Goal: Book appointment/travel/reservation

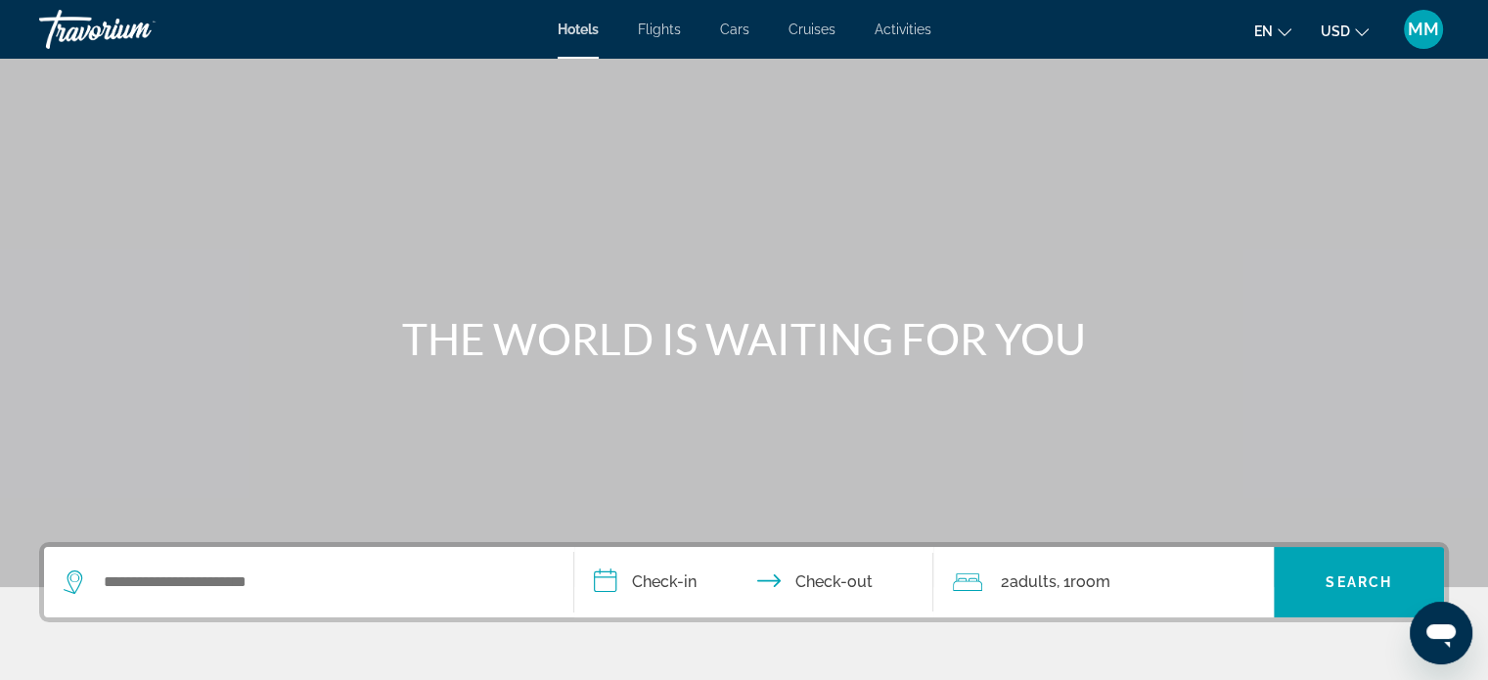
click at [1416, 33] on span "MM" at bounding box center [1423, 30] width 31 height 20
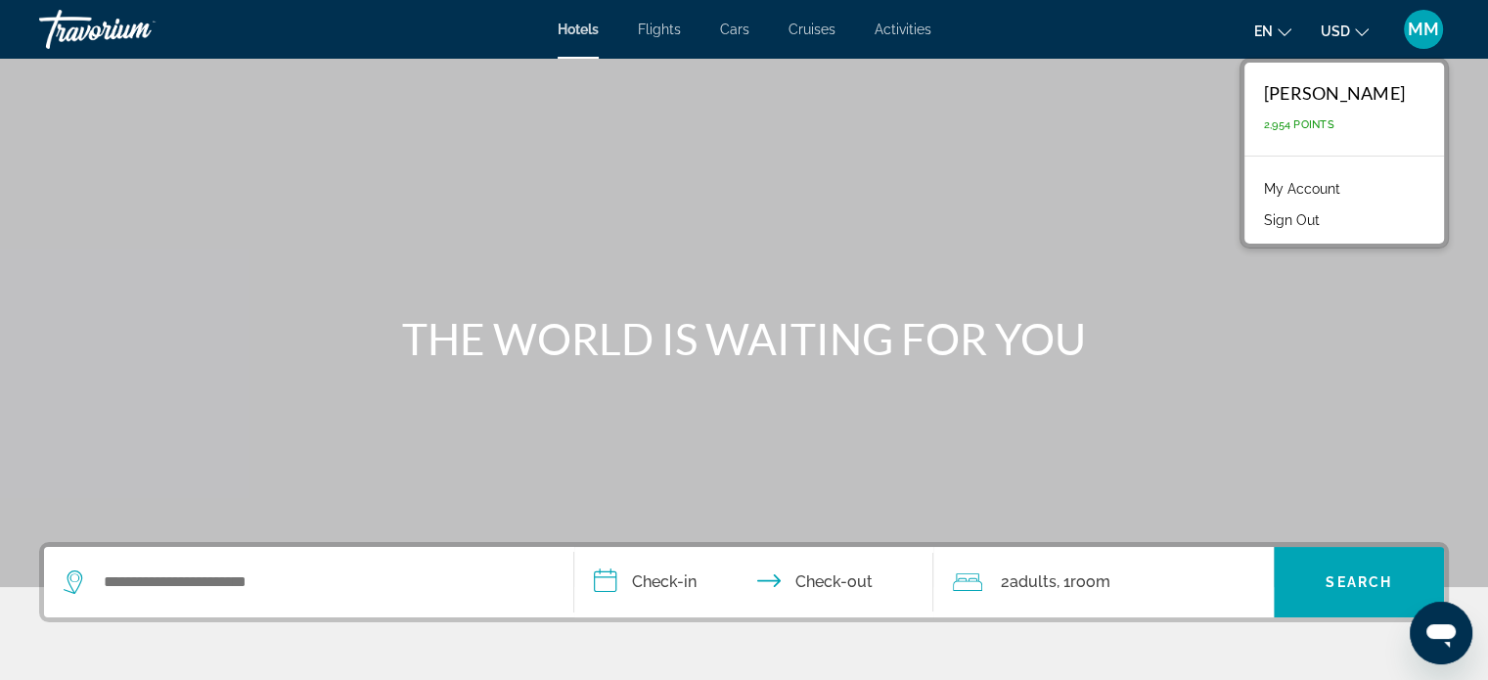
click at [1295, 185] on link "My Account" at bounding box center [1302, 188] width 96 height 25
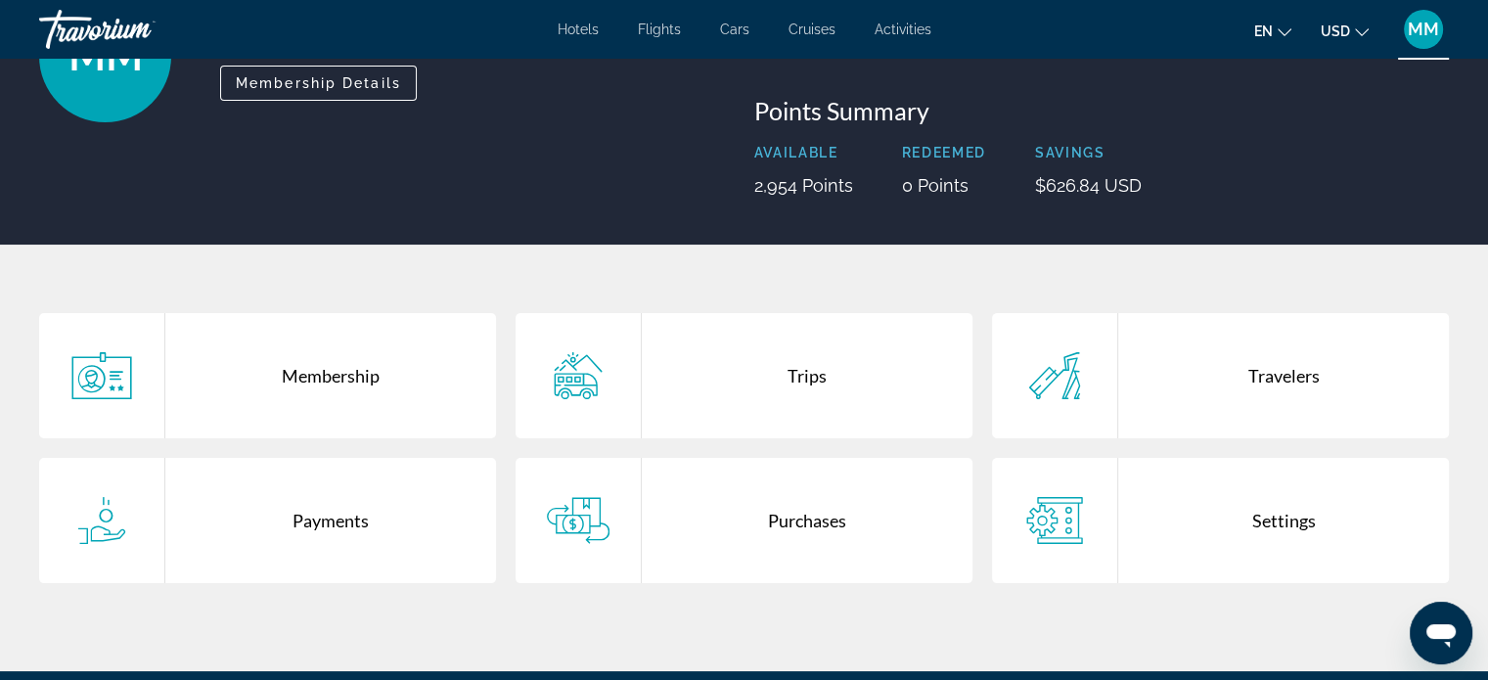
scroll to position [196, 0]
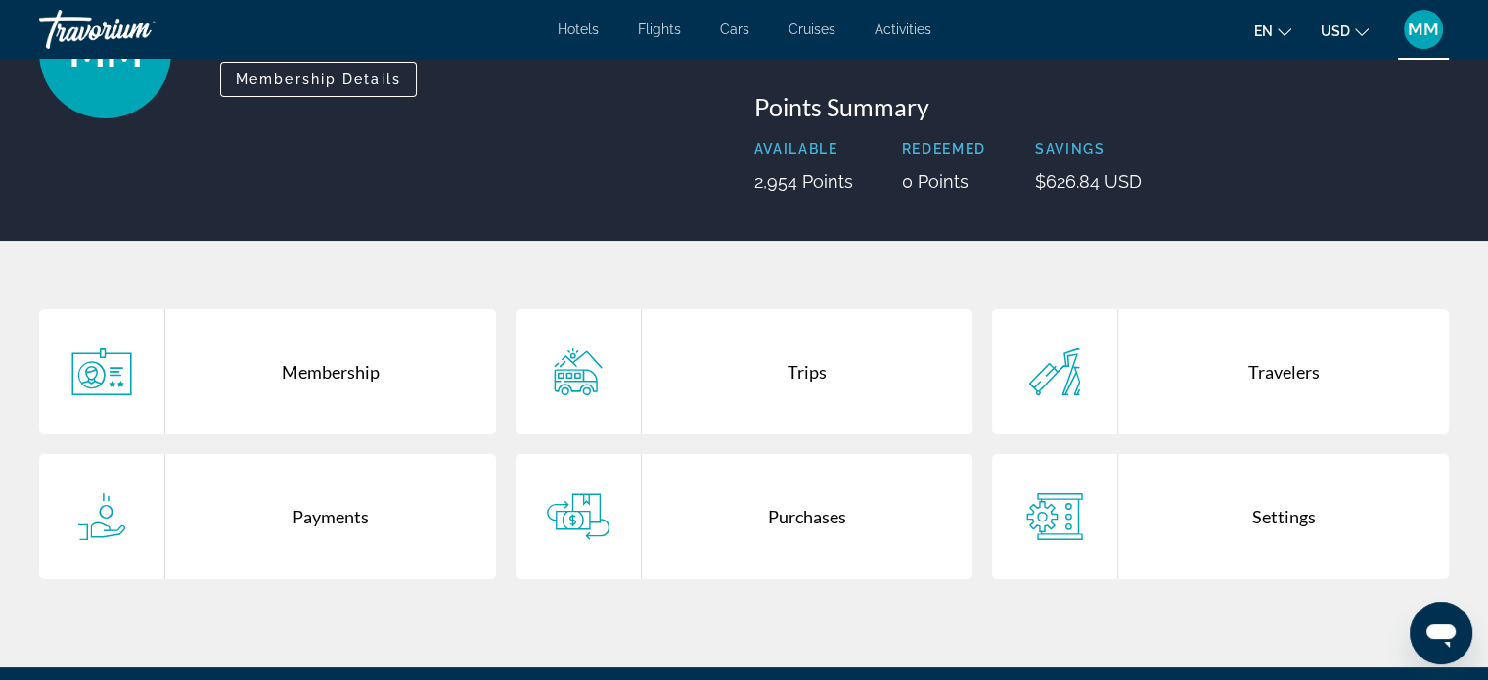
click at [802, 511] on div "Purchases" at bounding box center [807, 516] width 331 height 125
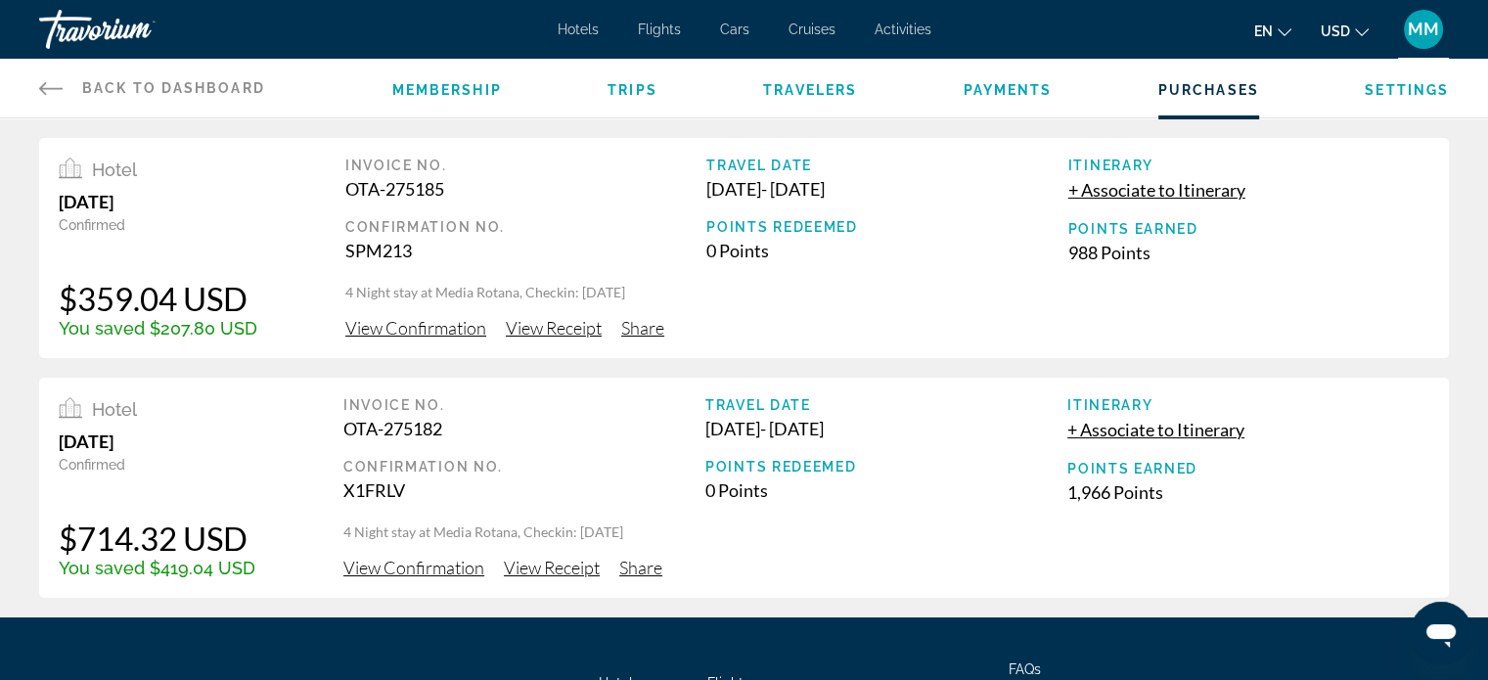
click at [1413, 27] on span "MM" at bounding box center [1423, 30] width 31 height 20
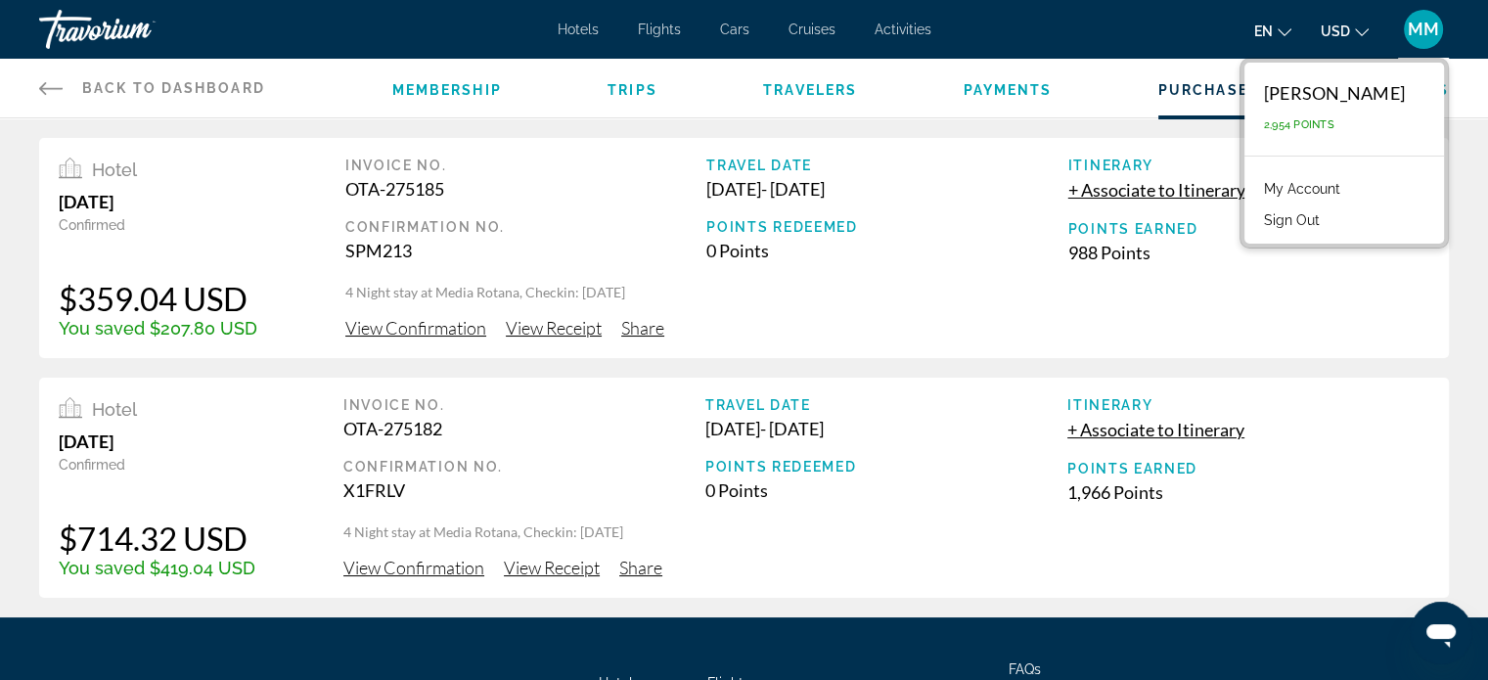
click at [103, 34] on div "Travorium" at bounding box center [137, 29] width 196 height 51
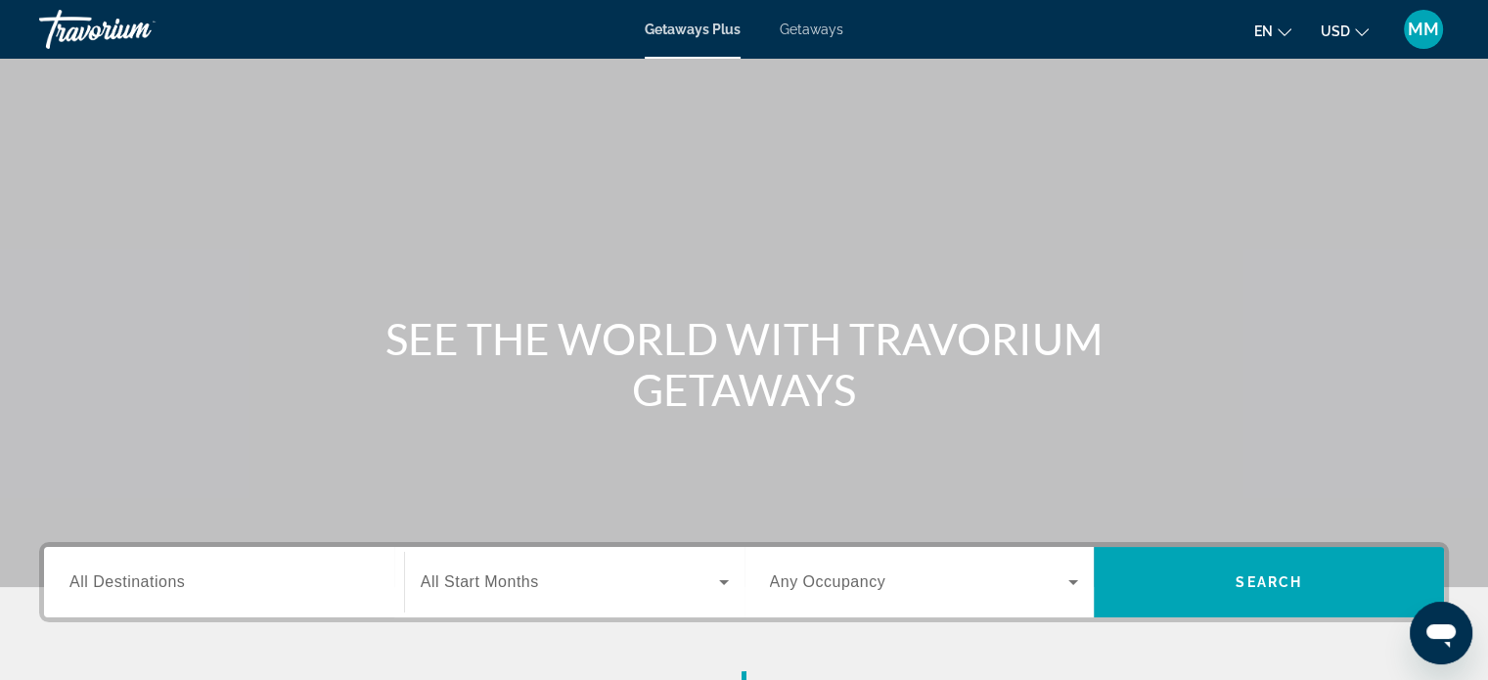
scroll to position [196, 0]
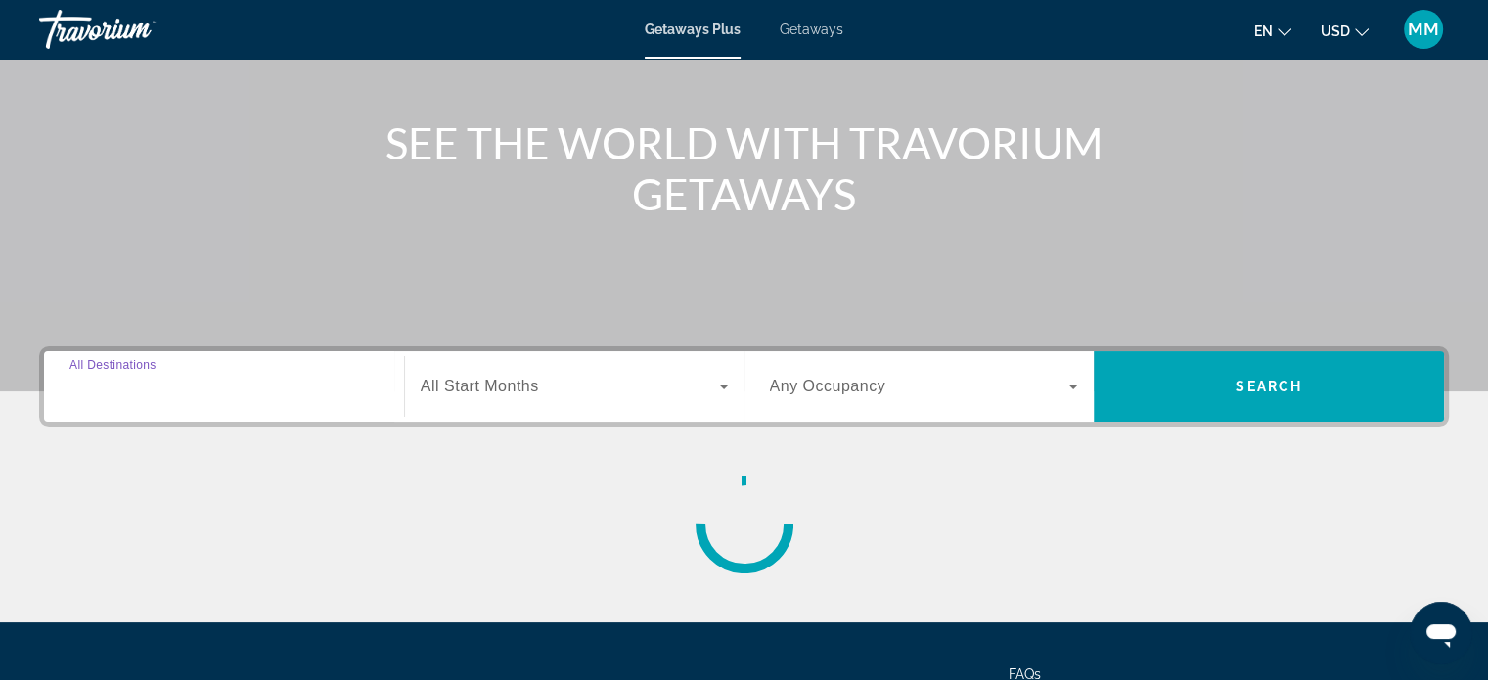
click at [201, 383] on input "Destination All Destinations" at bounding box center [223, 387] width 309 height 23
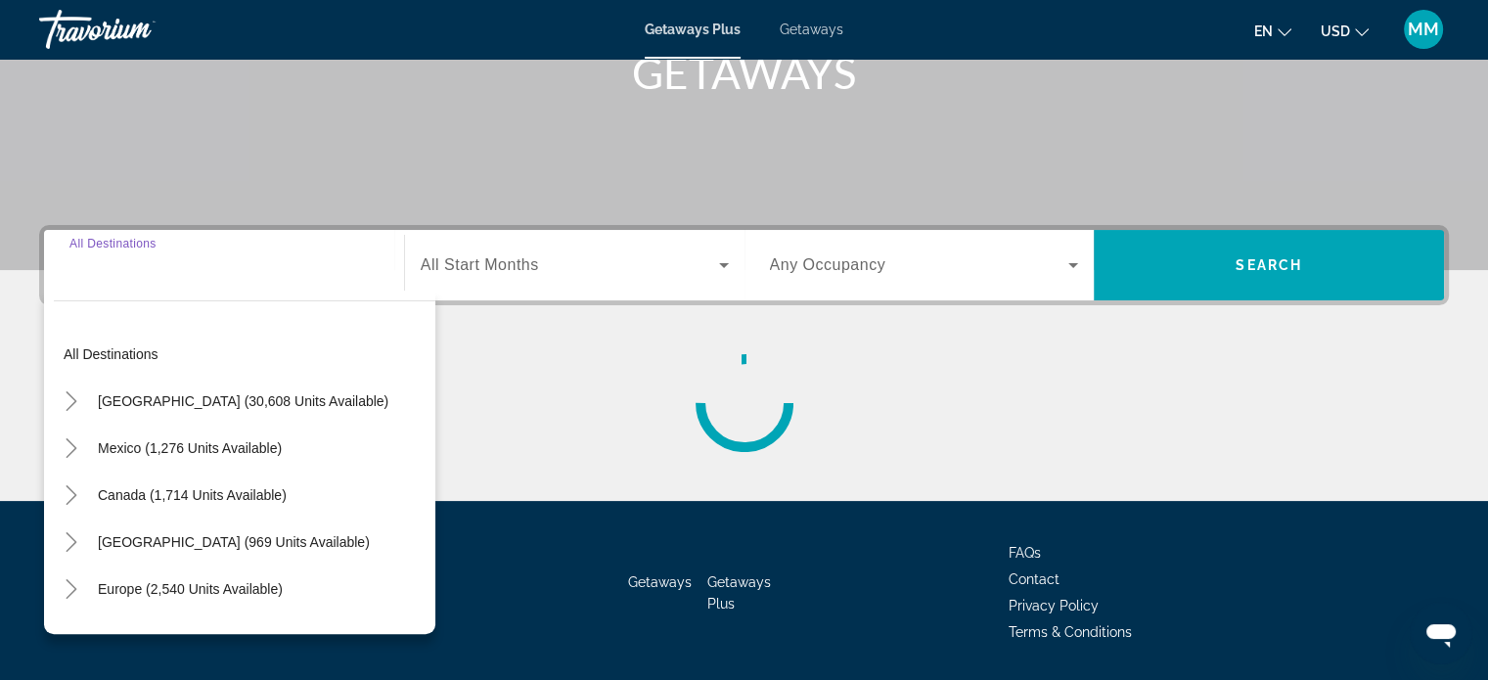
scroll to position [377, 0]
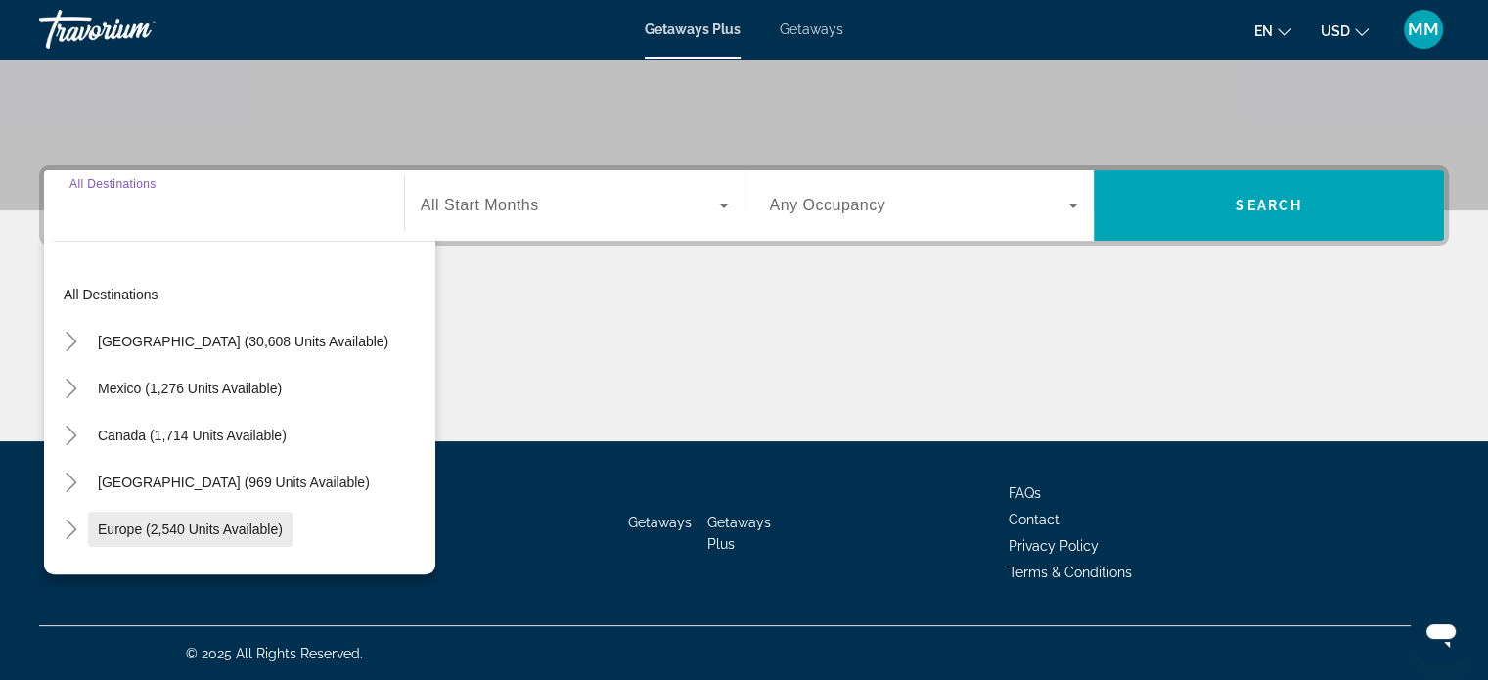
click at [173, 526] on span "Europe (2,540 units available)" at bounding box center [190, 529] width 185 height 16
type input "**********"
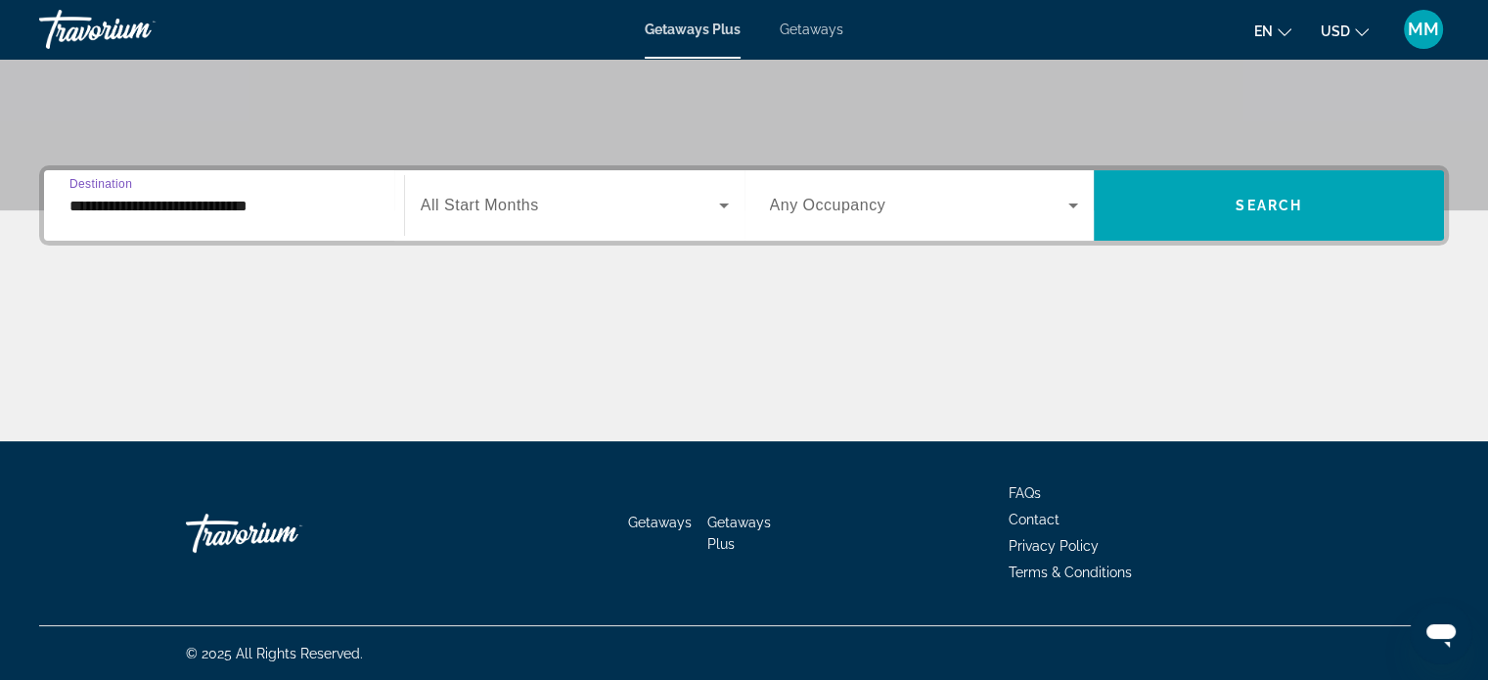
click at [1422, 32] on span "MM" at bounding box center [1423, 30] width 31 height 20
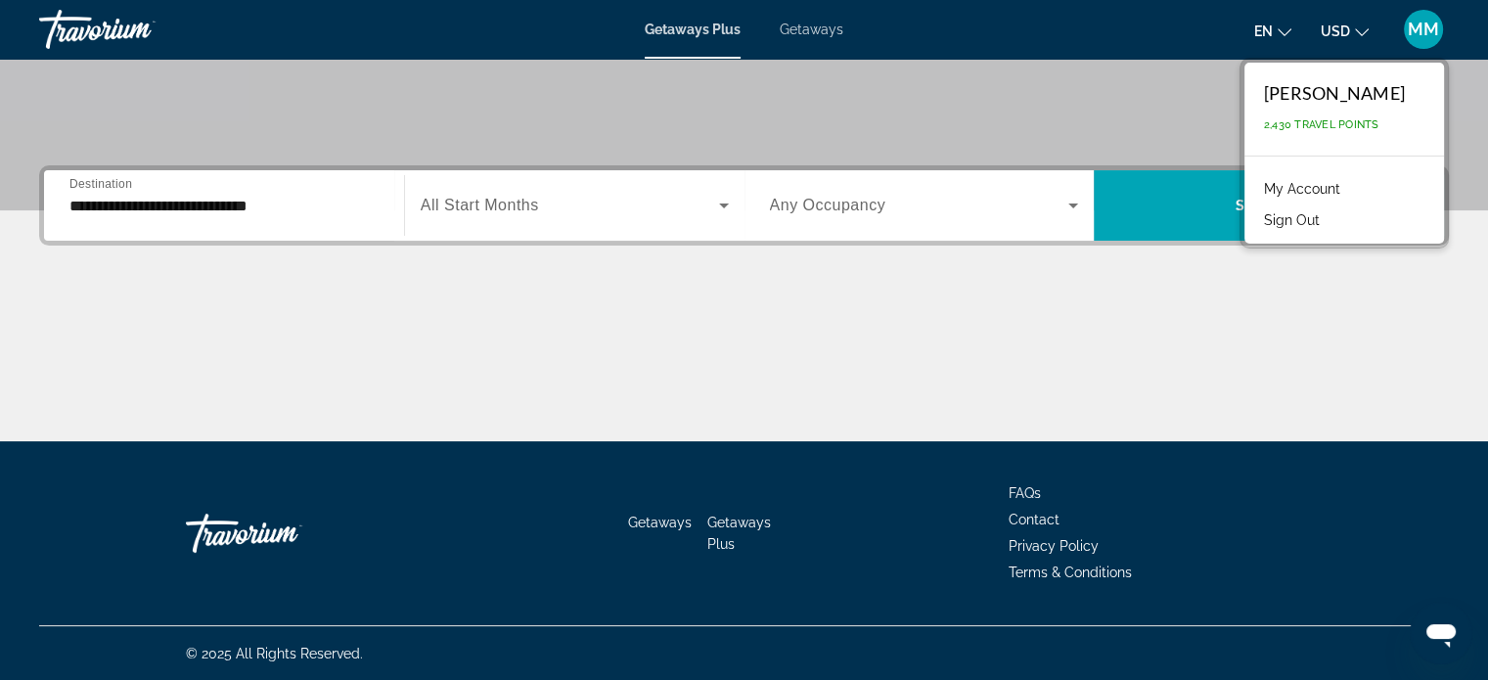
click at [1324, 191] on link "My Account" at bounding box center [1302, 188] width 96 height 25
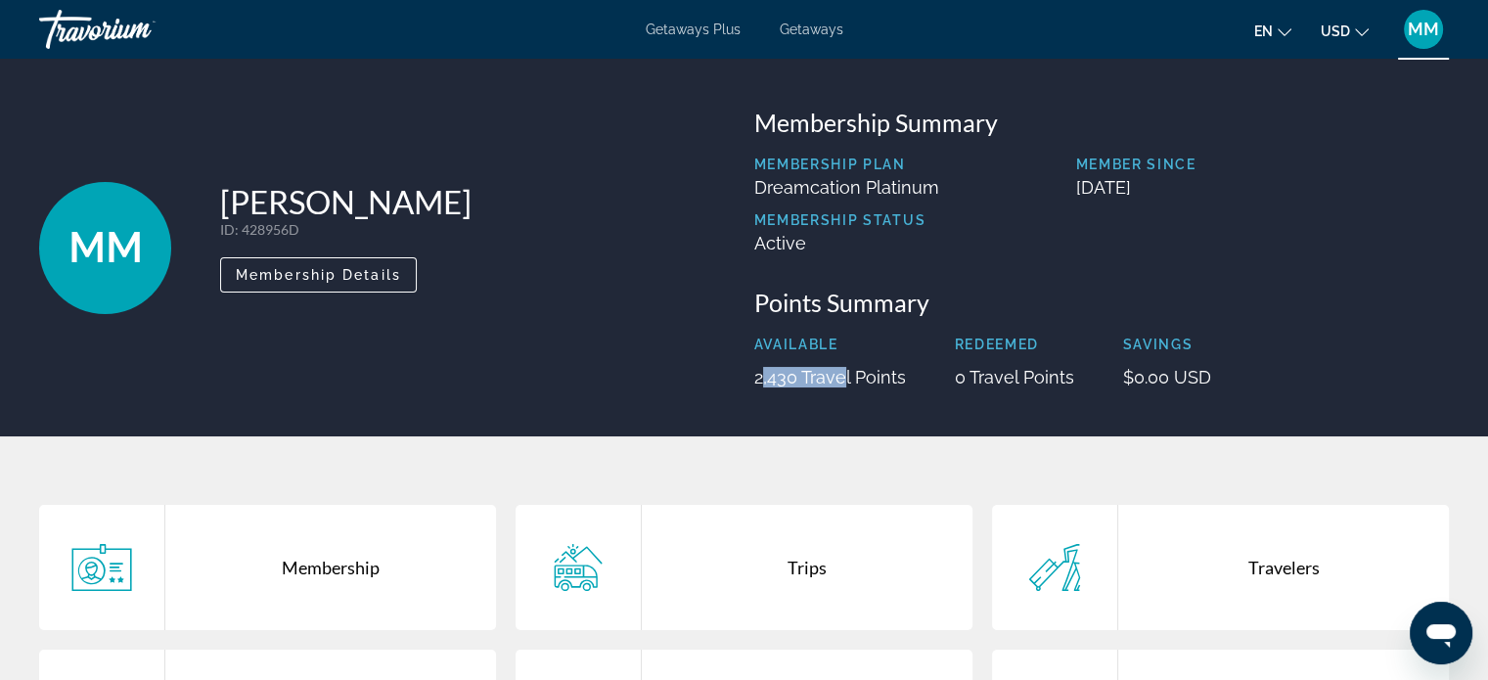
drag, startPoint x: 746, startPoint y: 378, endPoint x: 837, endPoint y: 372, distance: 91.2
click at [837, 372] on div "Membership Summary Membership Plan Dreamcation Platinum Member Since [DATE] Mem…" at bounding box center [1101, 248] width 715 height 280
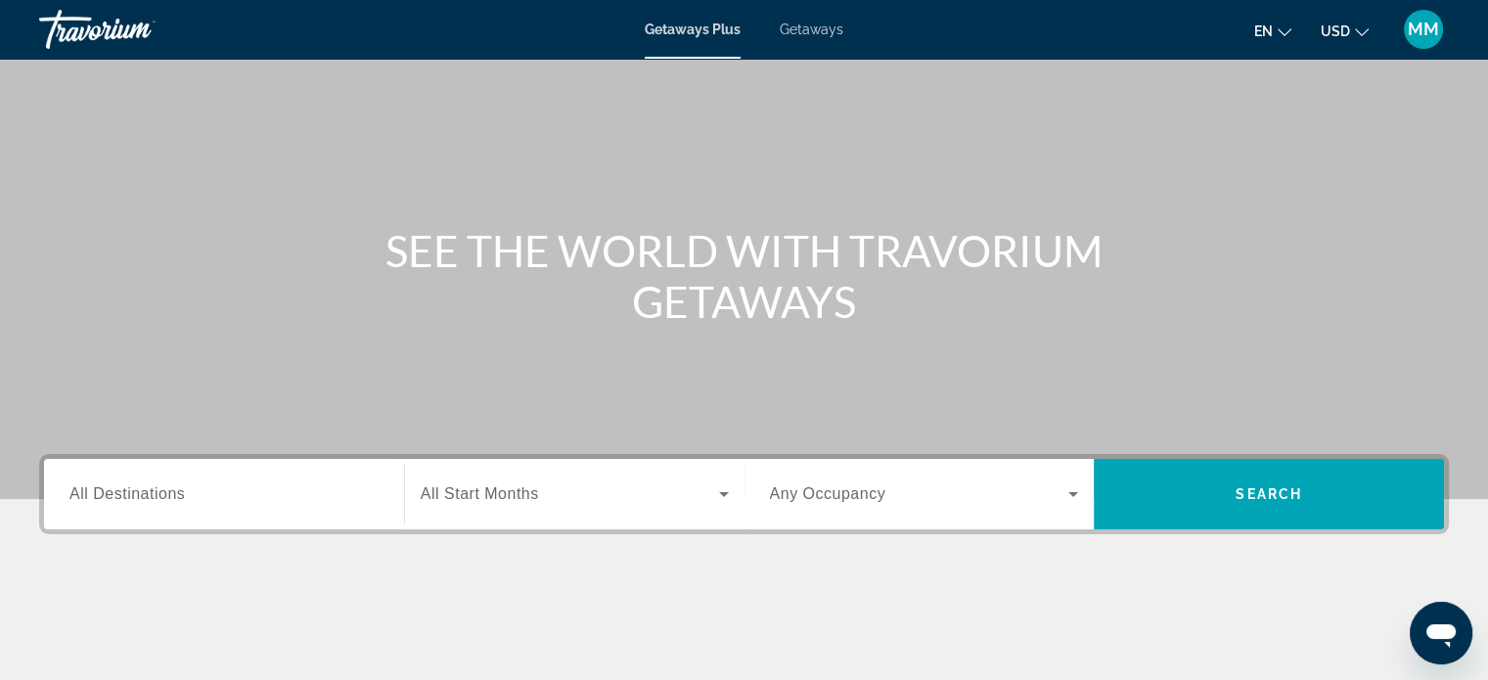
scroll to position [98, 0]
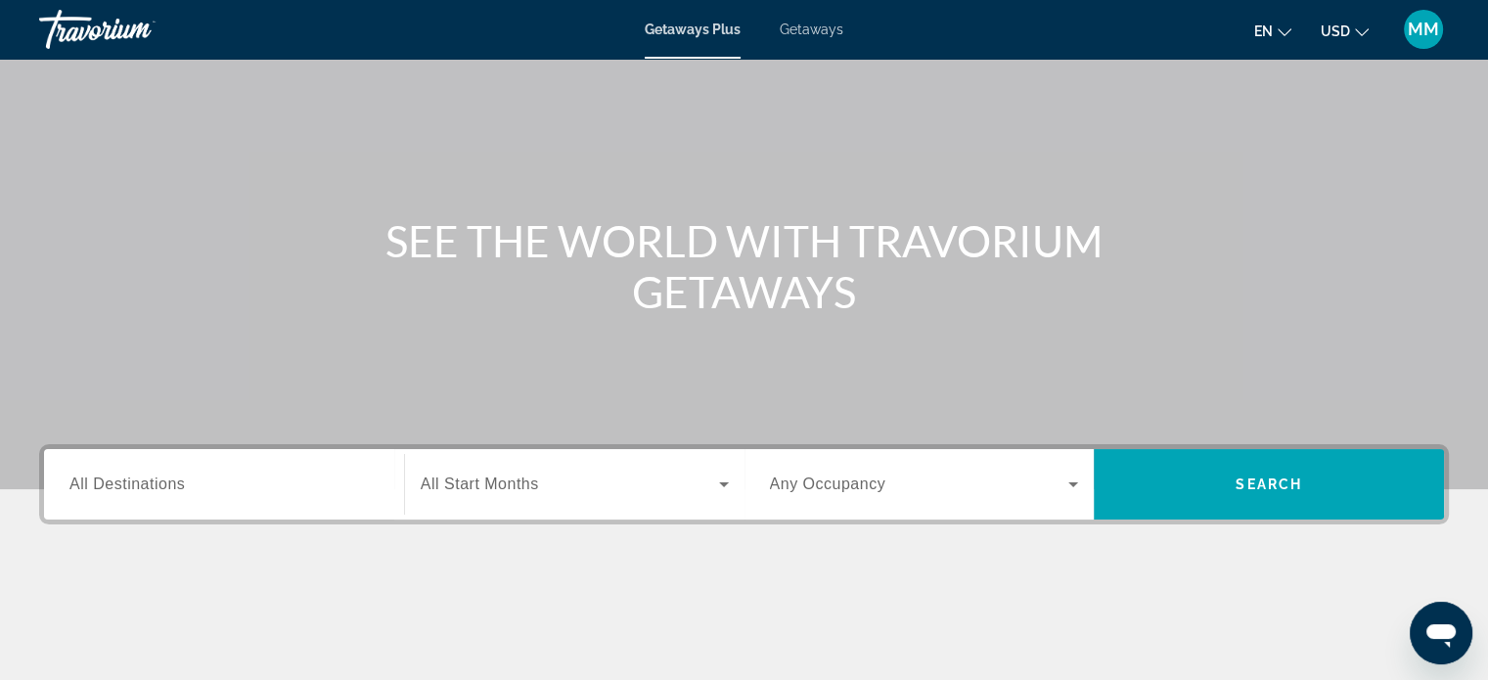
click at [155, 477] on span "All Destinations" at bounding box center [126, 483] width 115 height 17
click at [155, 477] on input "Destination All Destinations" at bounding box center [223, 484] width 309 height 23
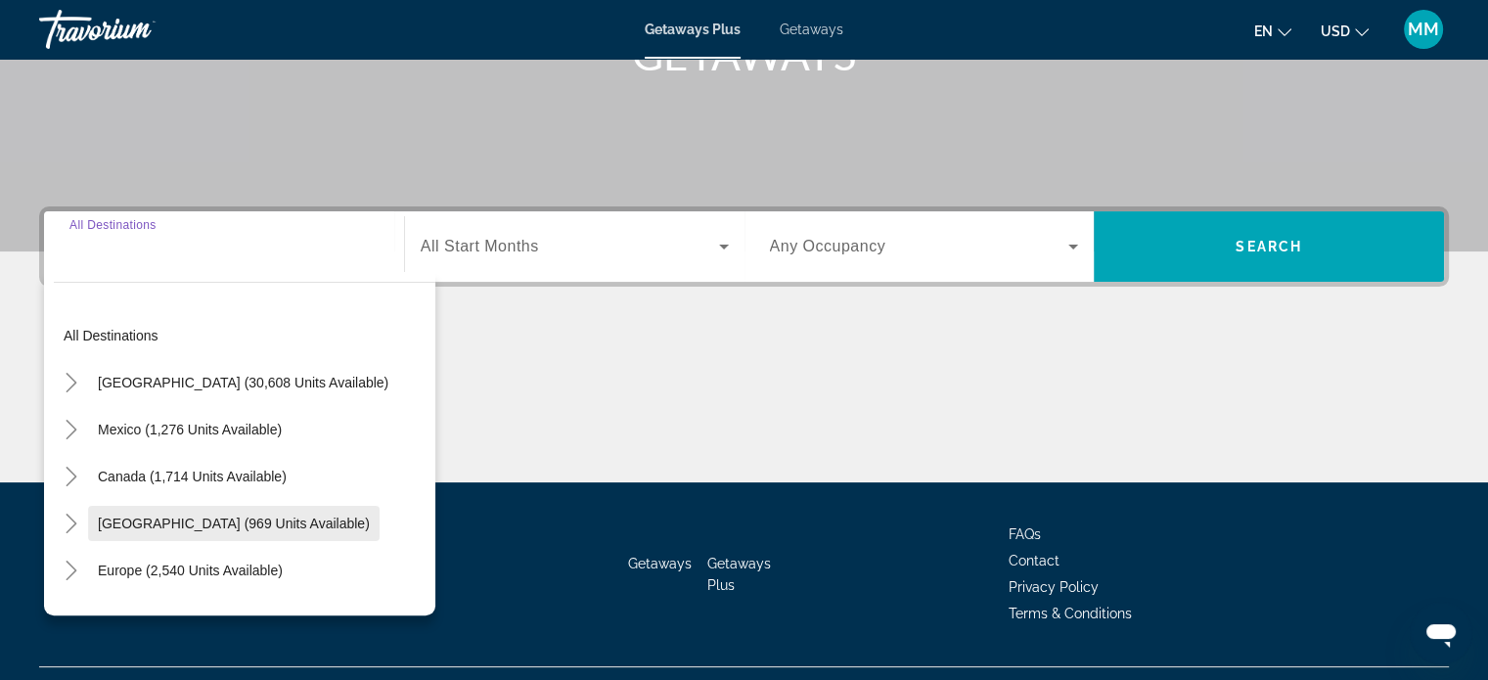
scroll to position [377, 0]
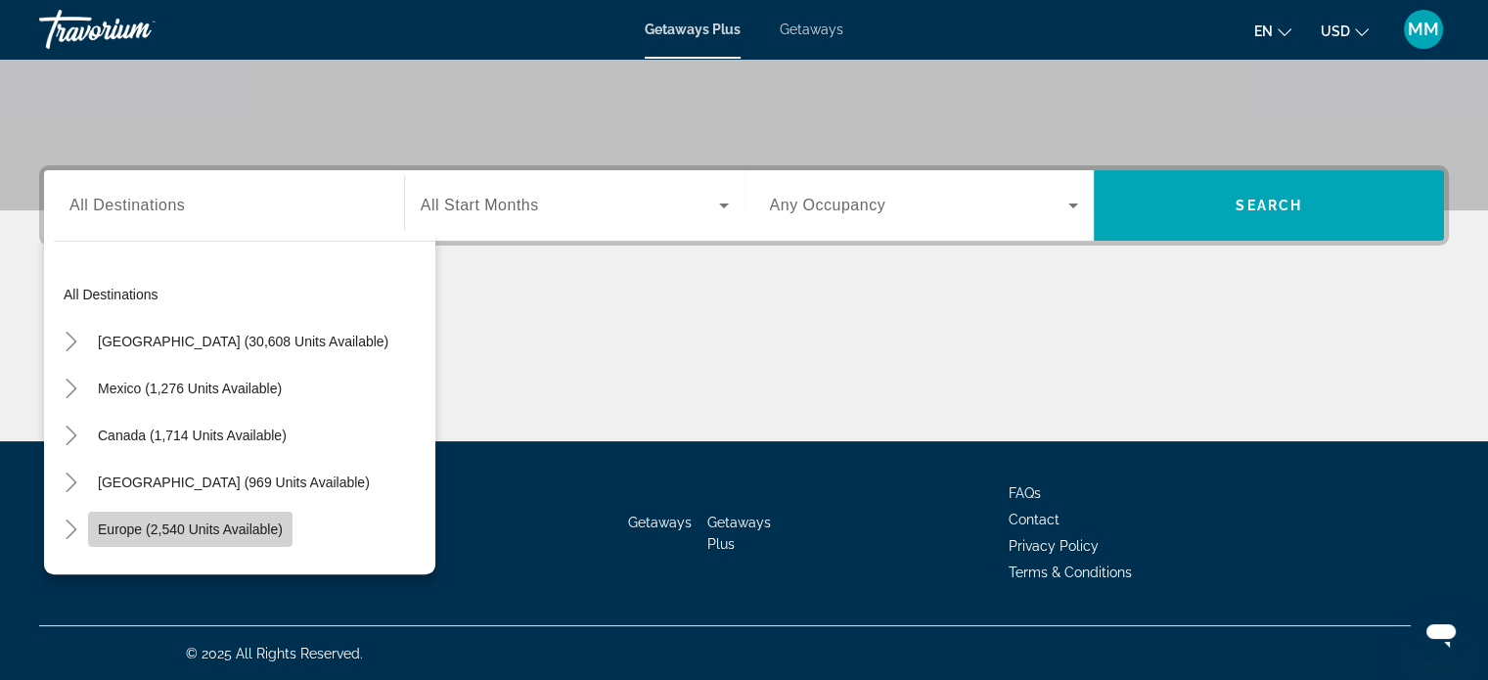
click at [215, 528] on span "Europe (2,540 units available)" at bounding box center [190, 529] width 185 height 16
type input "**********"
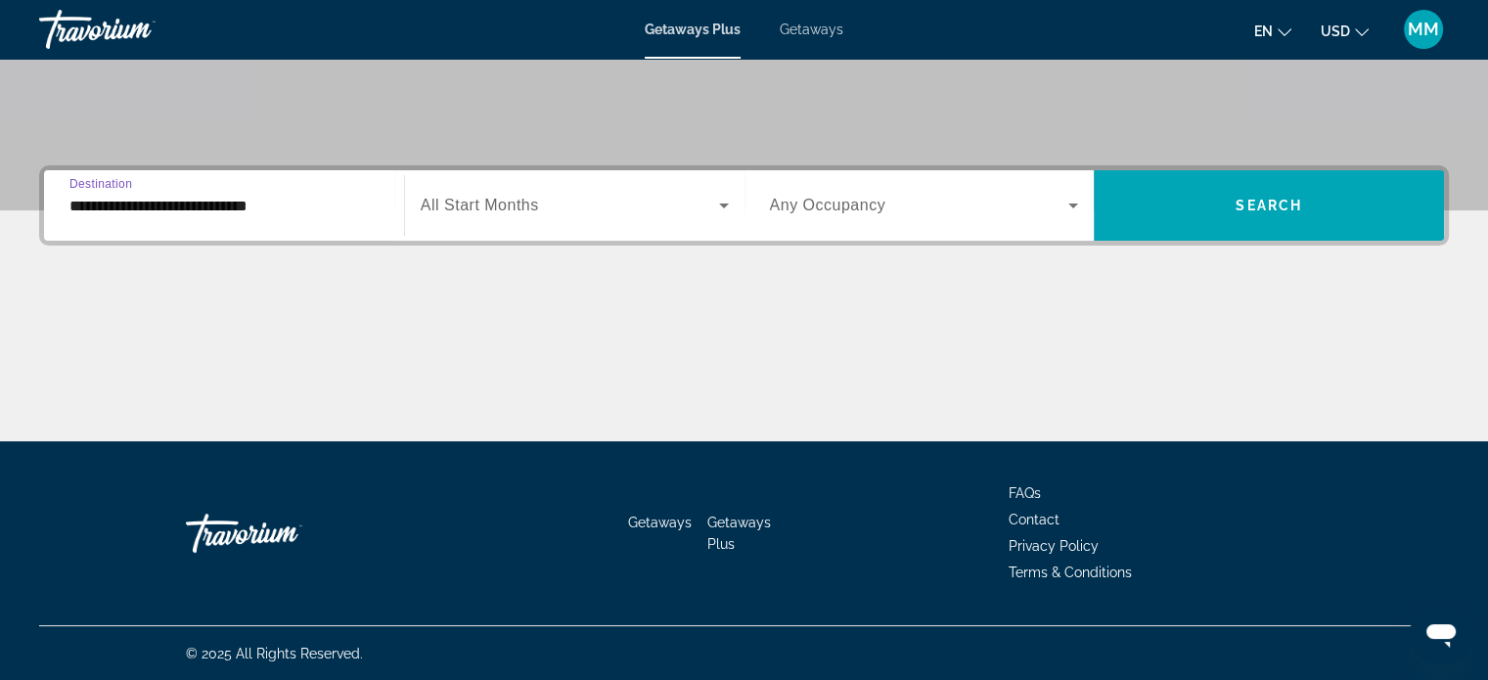
click at [536, 211] on span "All Start Months" at bounding box center [480, 205] width 118 height 17
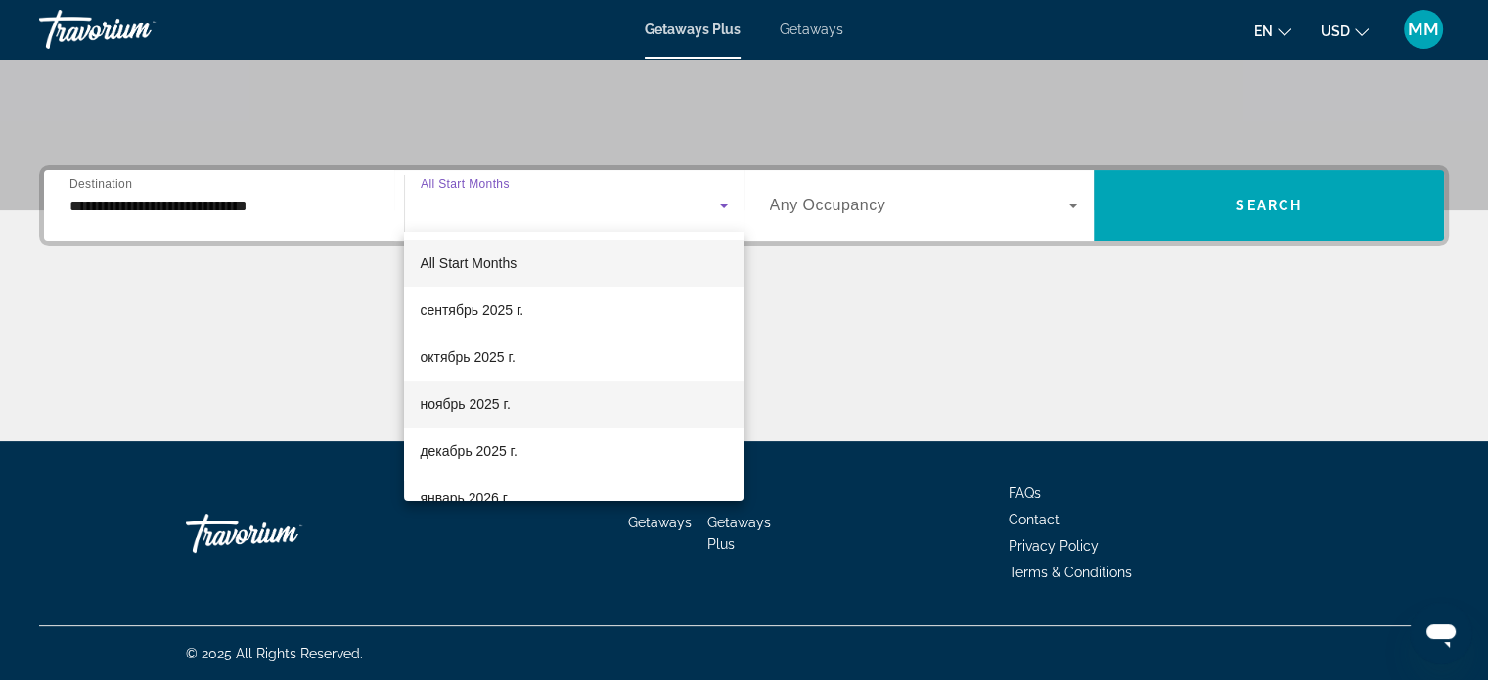
click at [521, 394] on mat-option "ноябрь 2025 г." at bounding box center [573, 403] width 339 height 47
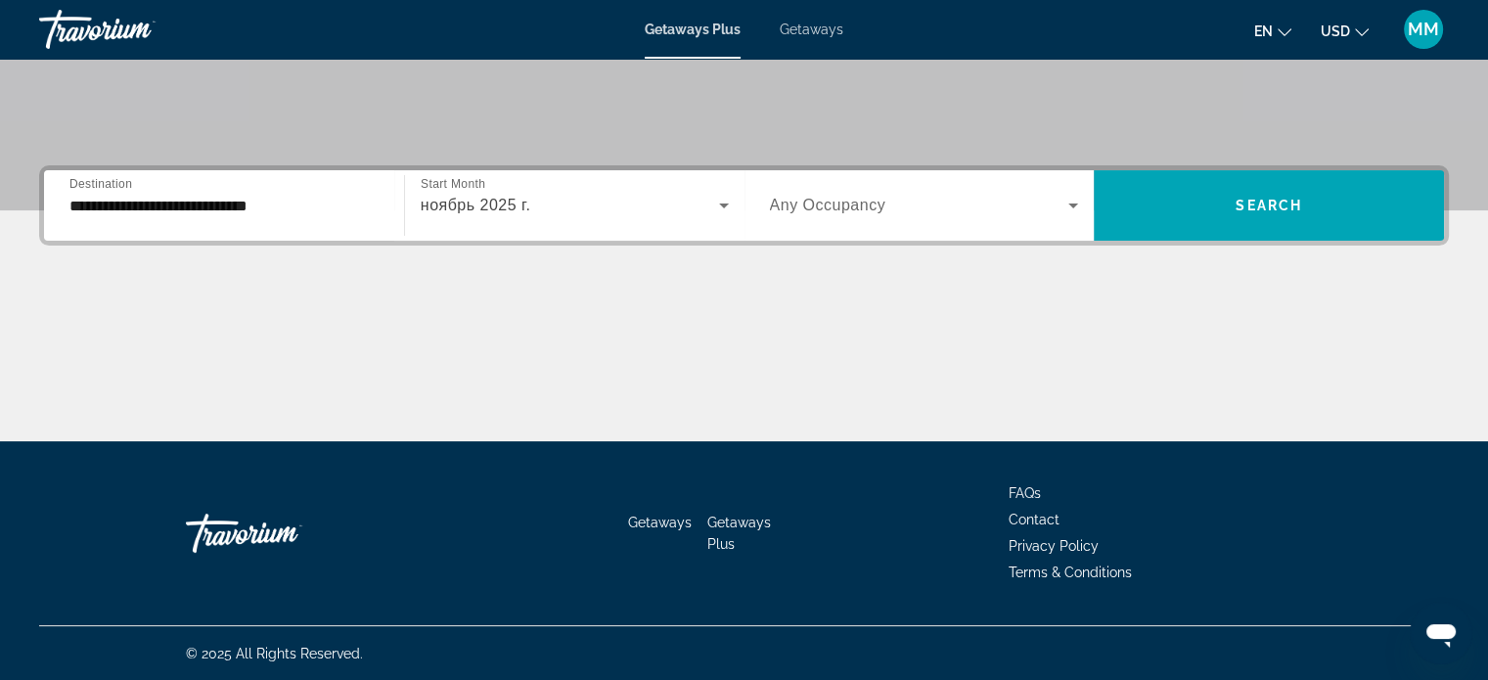
click at [873, 222] on div "Search widget" at bounding box center [924, 205] width 309 height 55
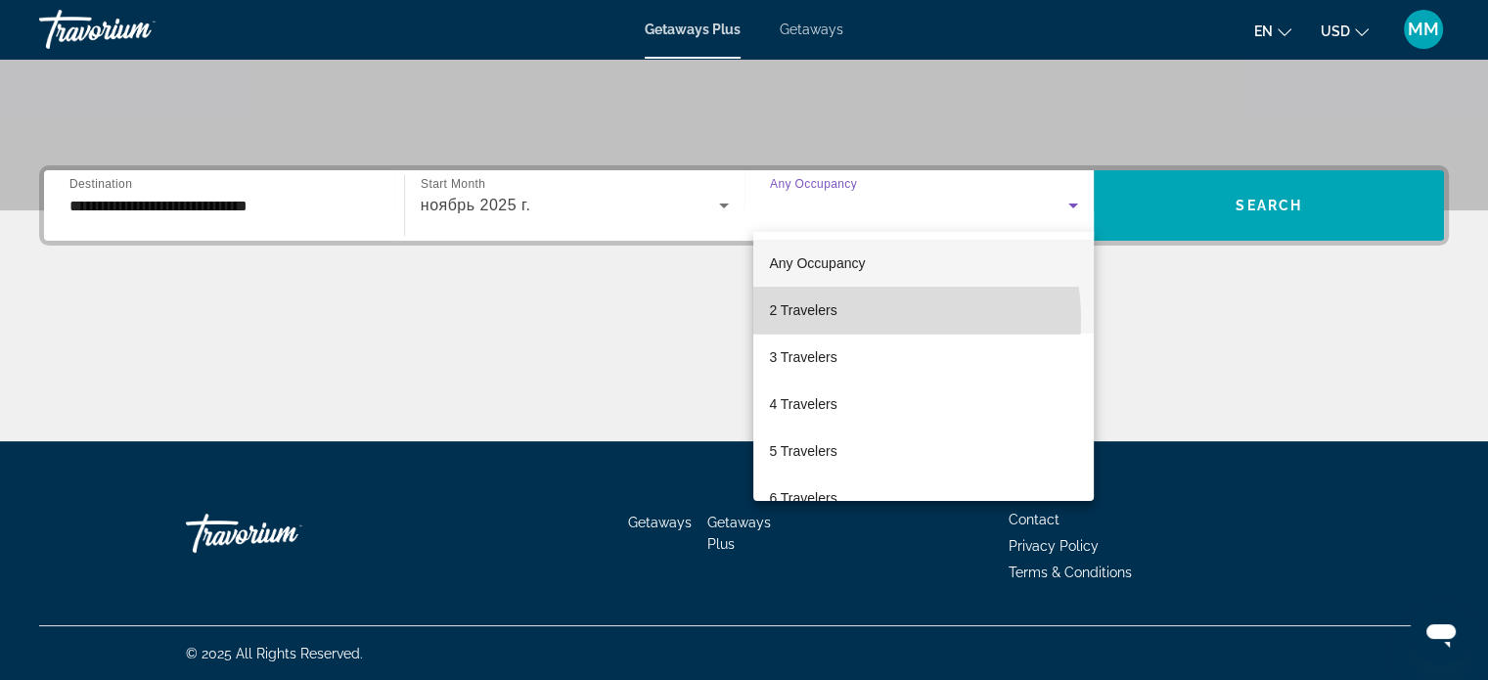
click at [840, 320] on mat-option "2 Travelers" at bounding box center [923, 310] width 340 height 47
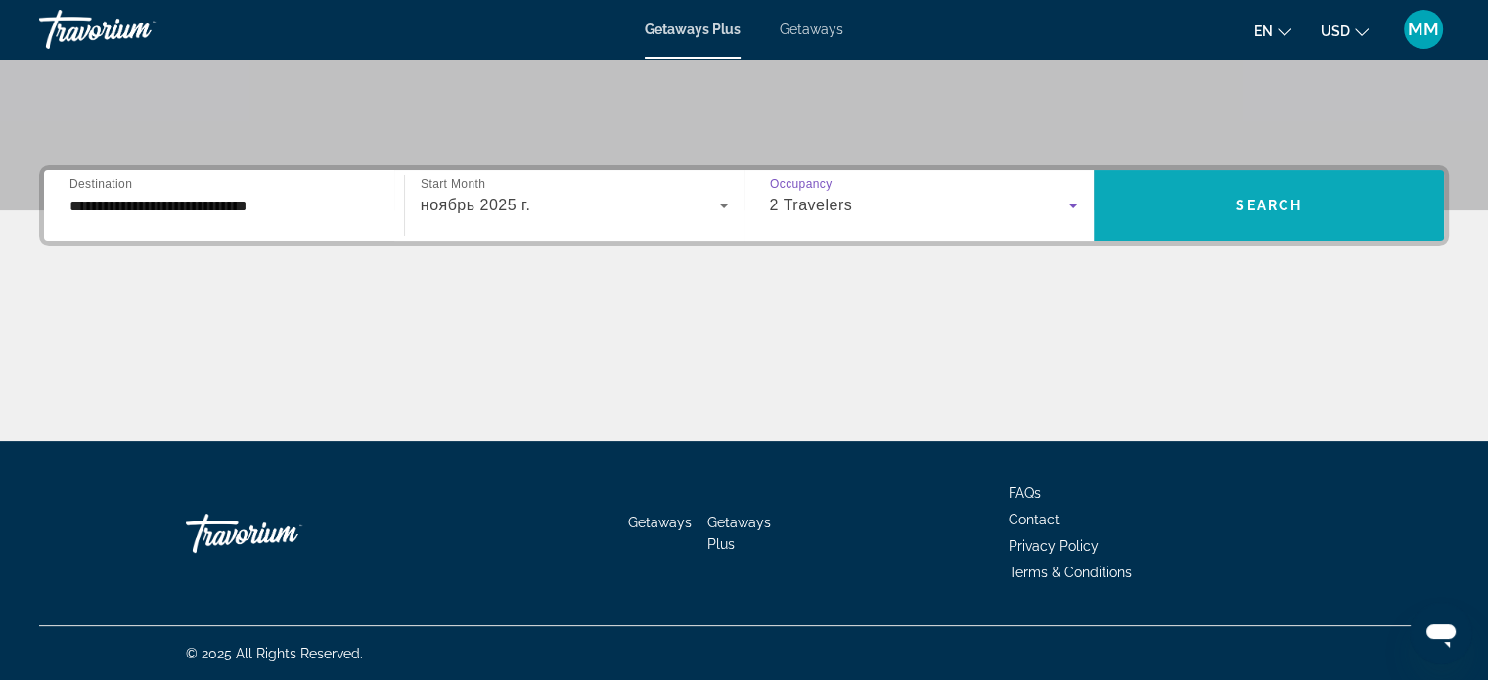
click at [1221, 199] on span "Search widget" at bounding box center [1269, 205] width 350 height 47
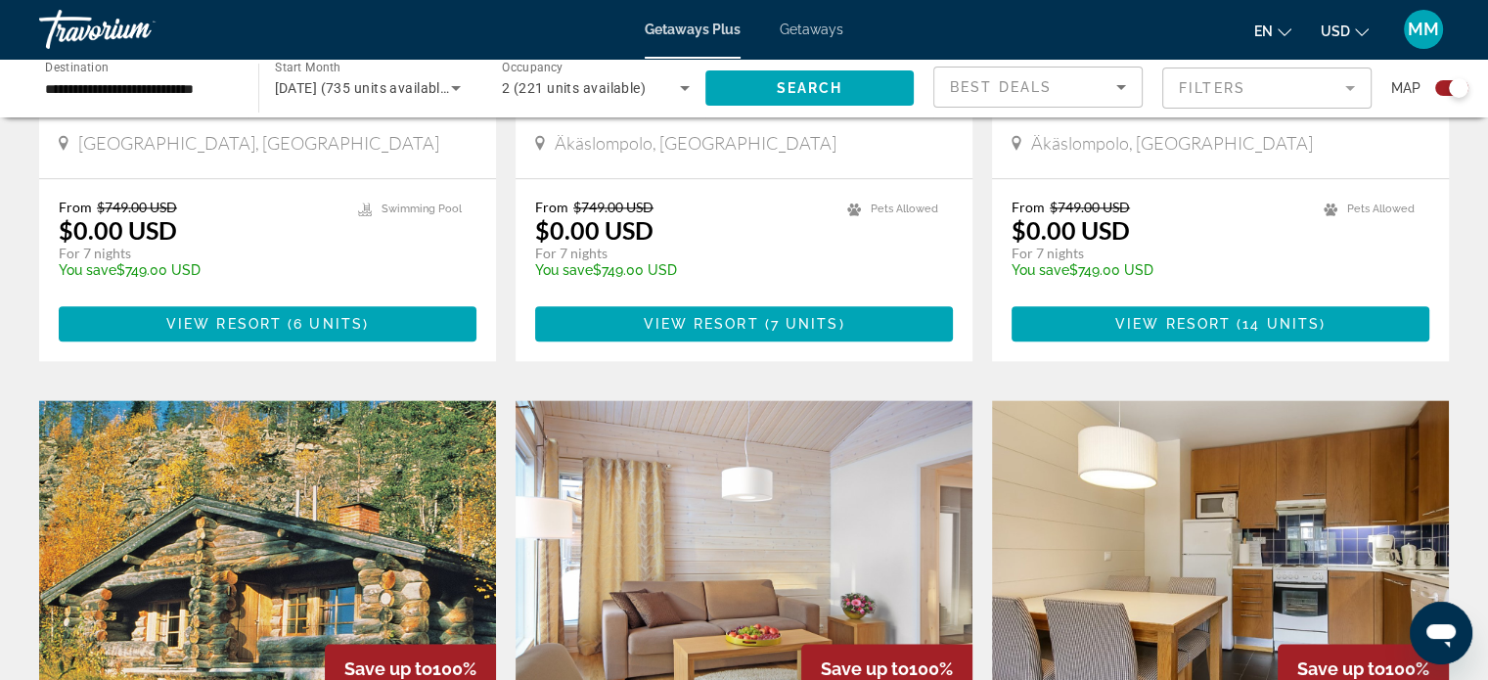
scroll to position [2445, 0]
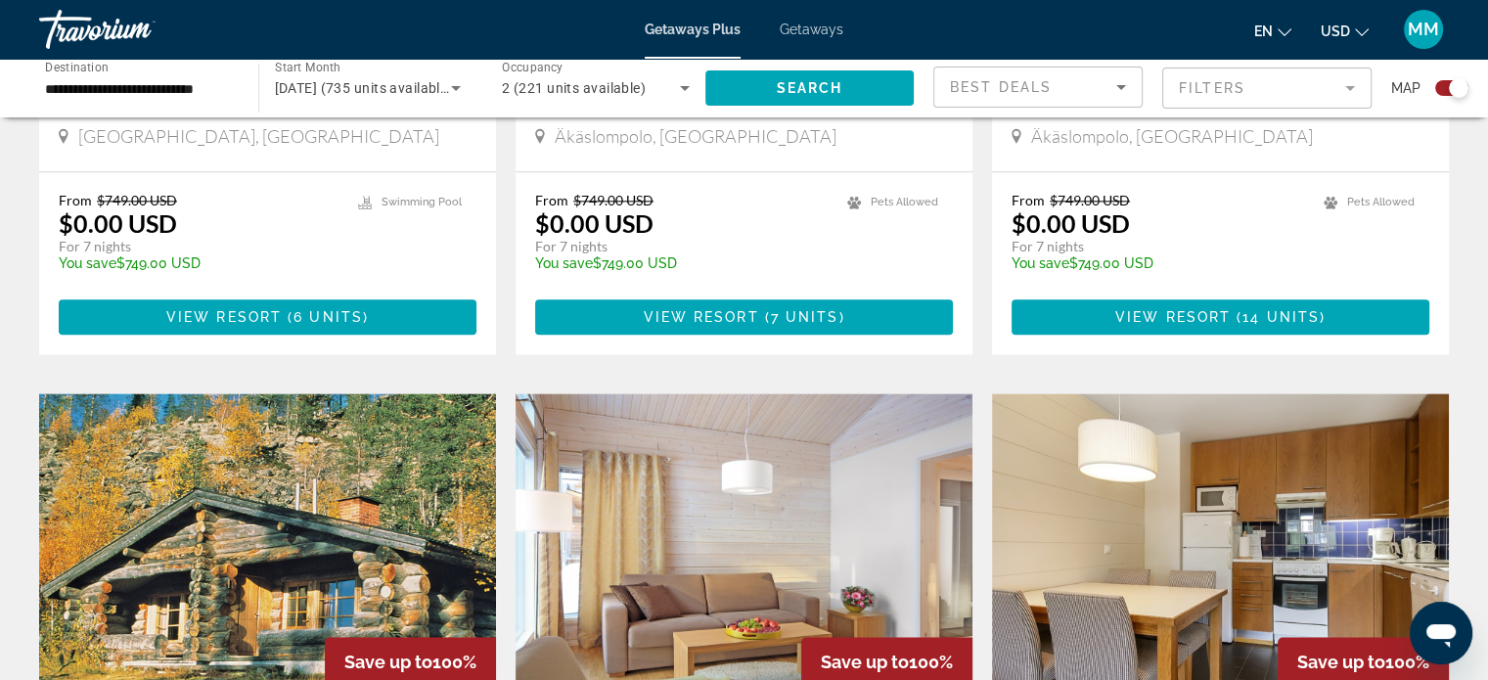
drag, startPoint x: 1334, startPoint y: 336, endPoint x: 1501, endPoint y: 726, distance: 424.6
drag, startPoint x: 1501, startPoint y: 726, endPoint x: 299, endPoint y: 484, distance: 1226.2
click at [299, 484] on img "Main content" at bounding box center [267, 549] width 457 height 313
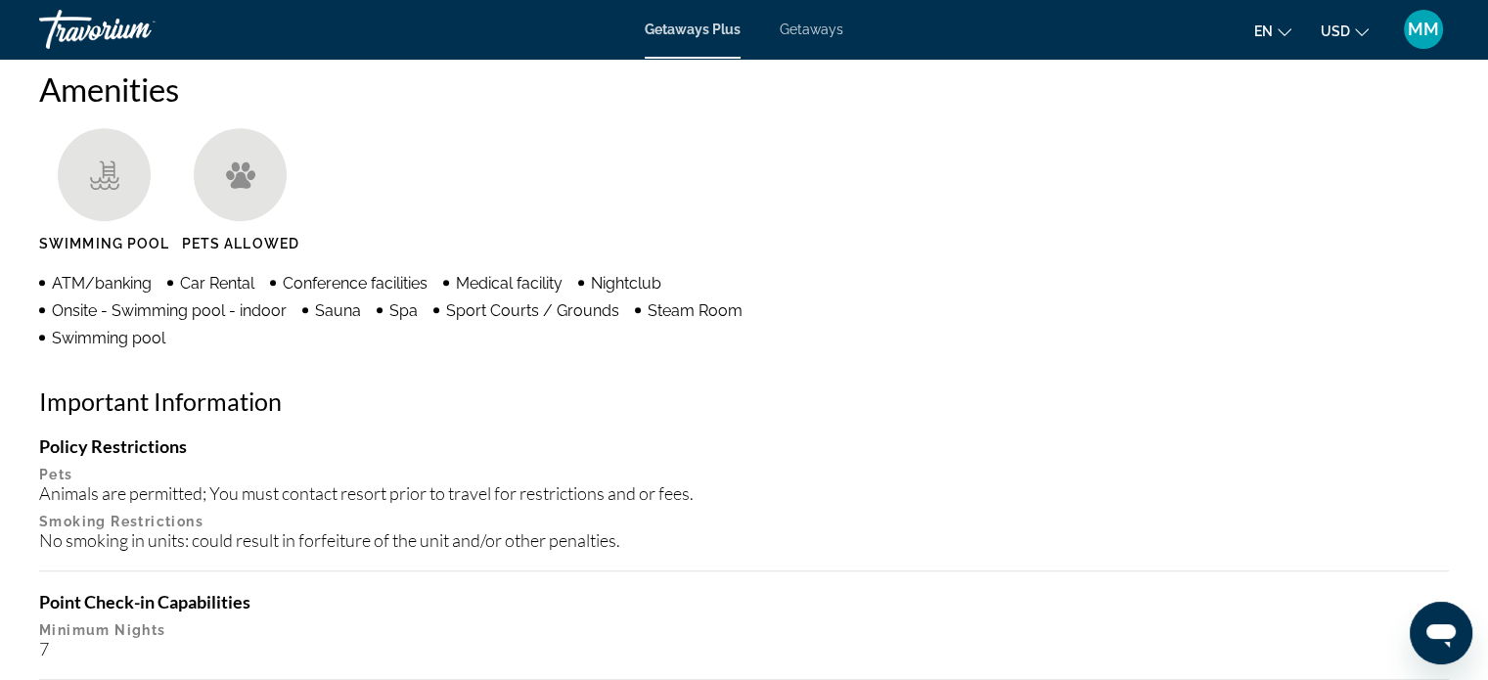
scroll to position [1512, 0]
